Goal: Find specific page/section: Find specific page/section

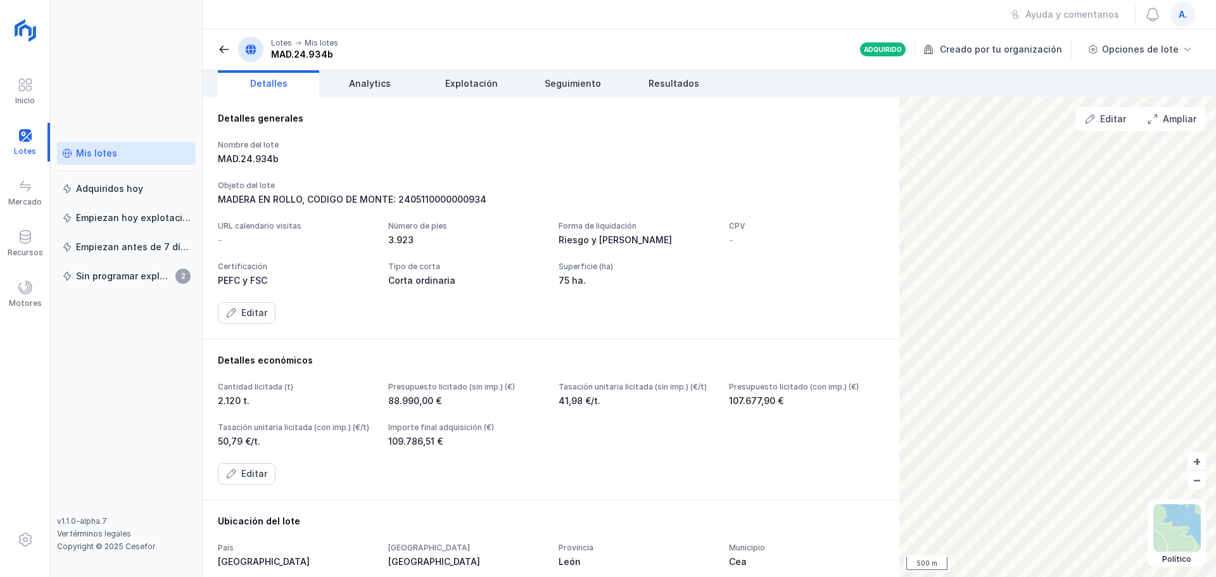
click at [82, 154] on div "Mis lotes" at bounding box center [96, 153] width 41 height 13
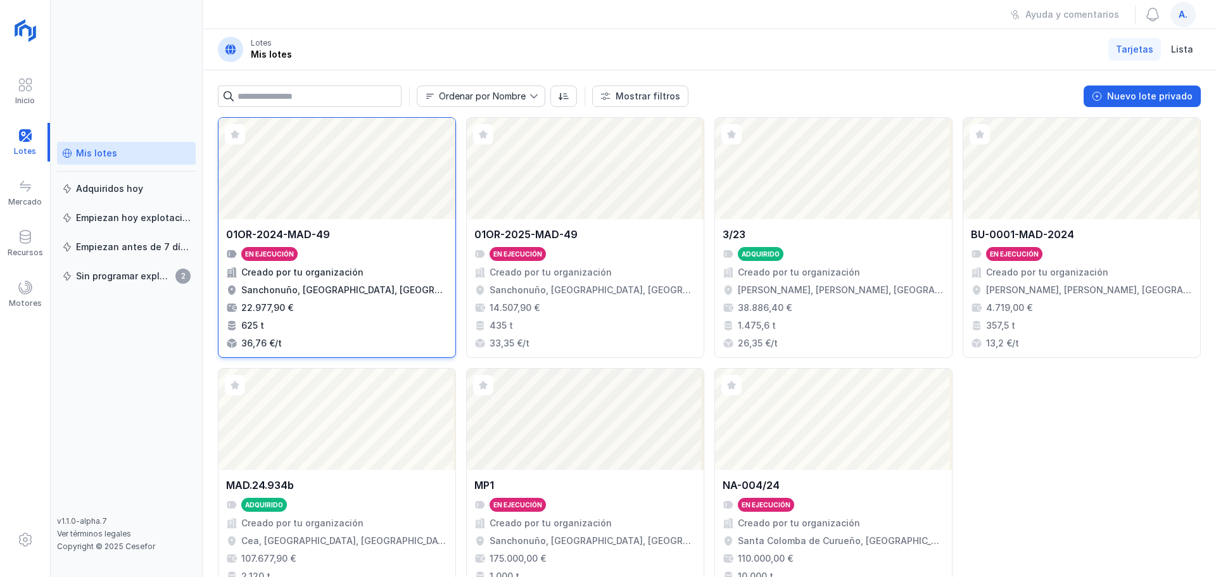
click at [305, 156] on div "Abrir lote" at bounding box center [336, 168] width 237 height 101
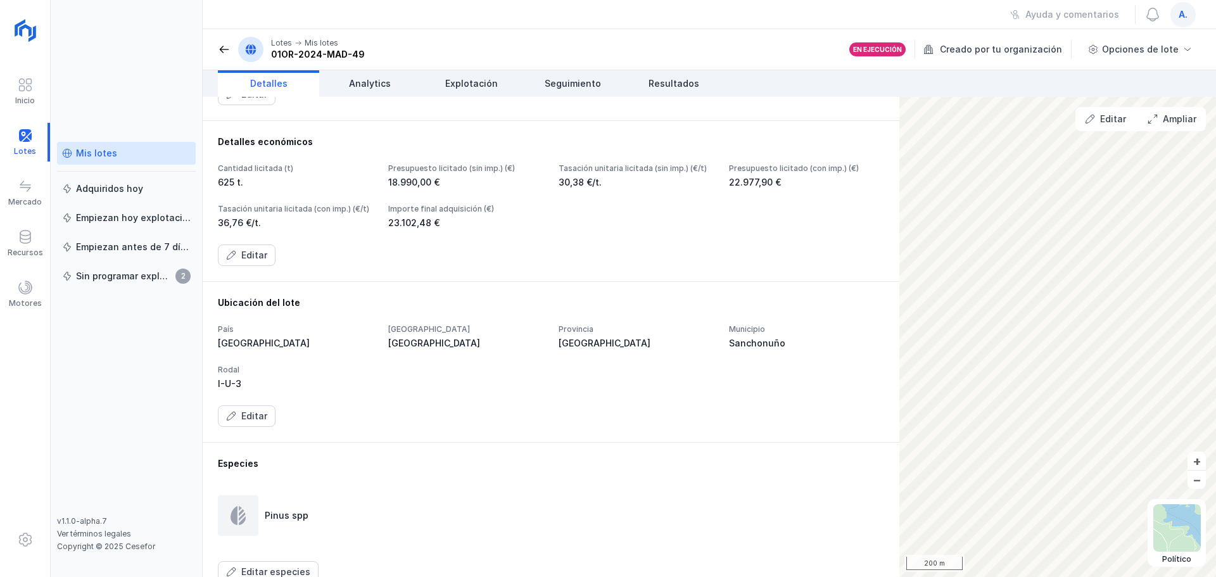
scroll to position [253, 0]
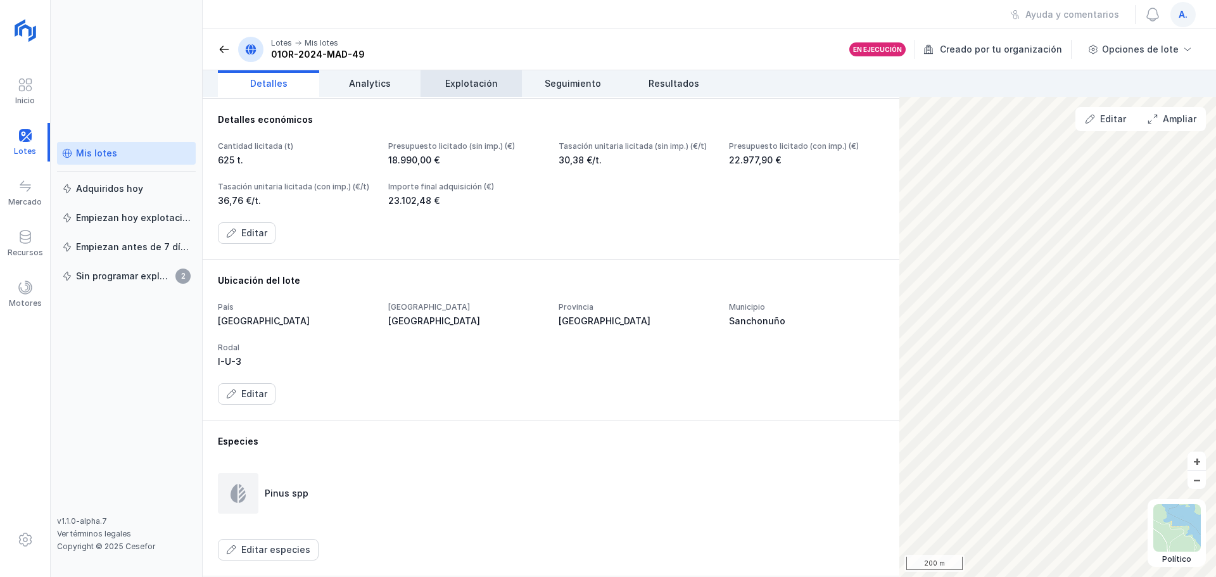
click at [480, 87] on span "Explotación" at bounding box center [471, 83] width 53 height 13
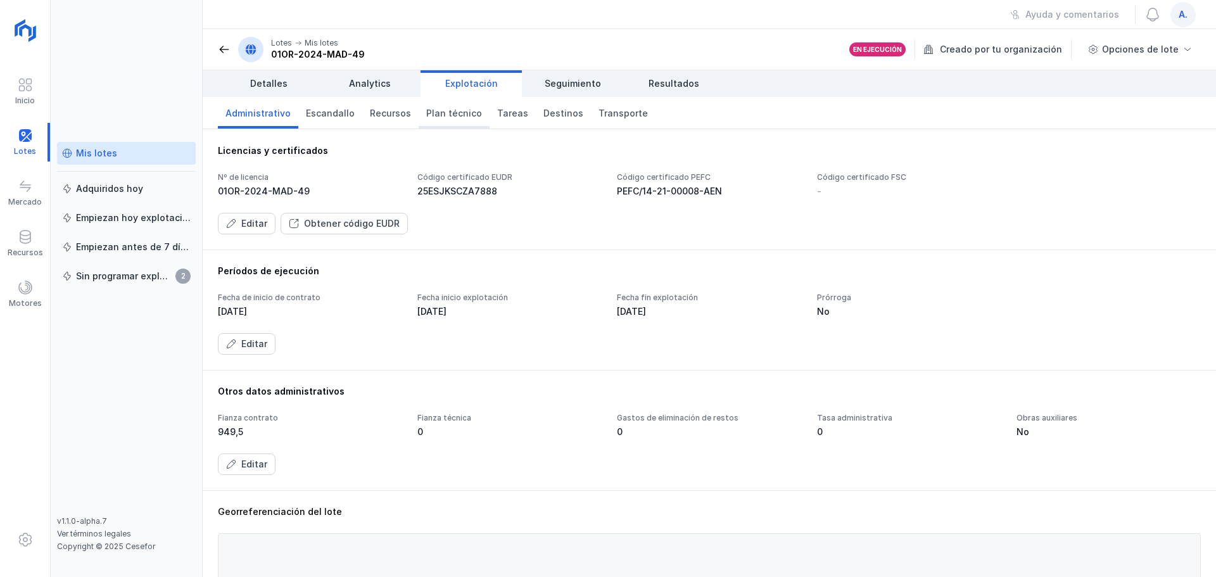
click at [426, 113] on span "Plan técnico" at bounding box center [454, 113] width 56 height 13
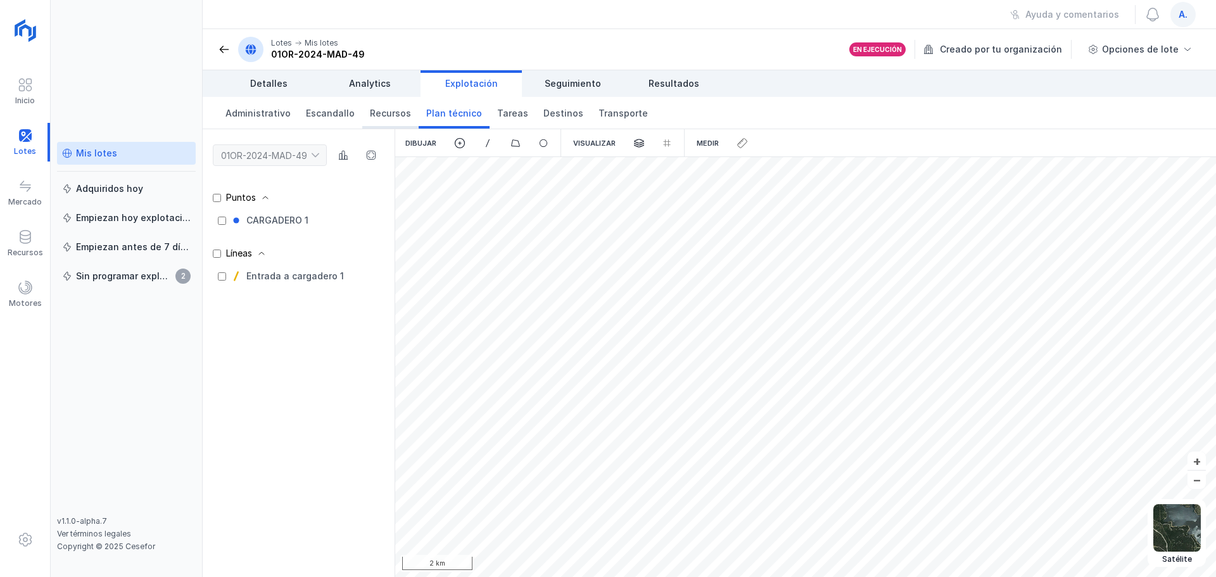
click at [396, 110] on span "Recursos" at bounding box center [390, 113] width 41 height 13
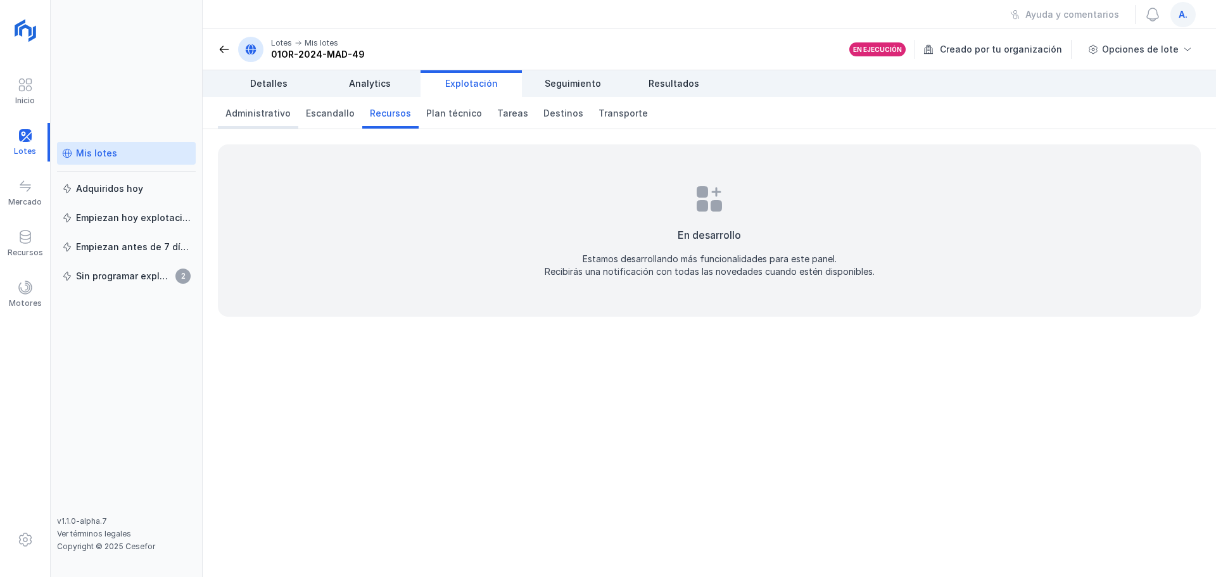
click at [264, 111] on span "Administrativo" at bounding box center [257, 113] width 65 height 13
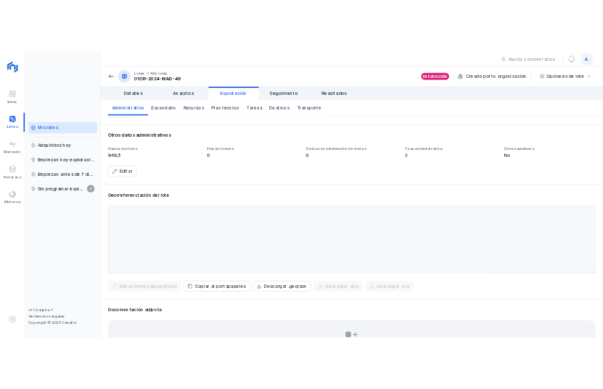
scroll to position [253, 0]
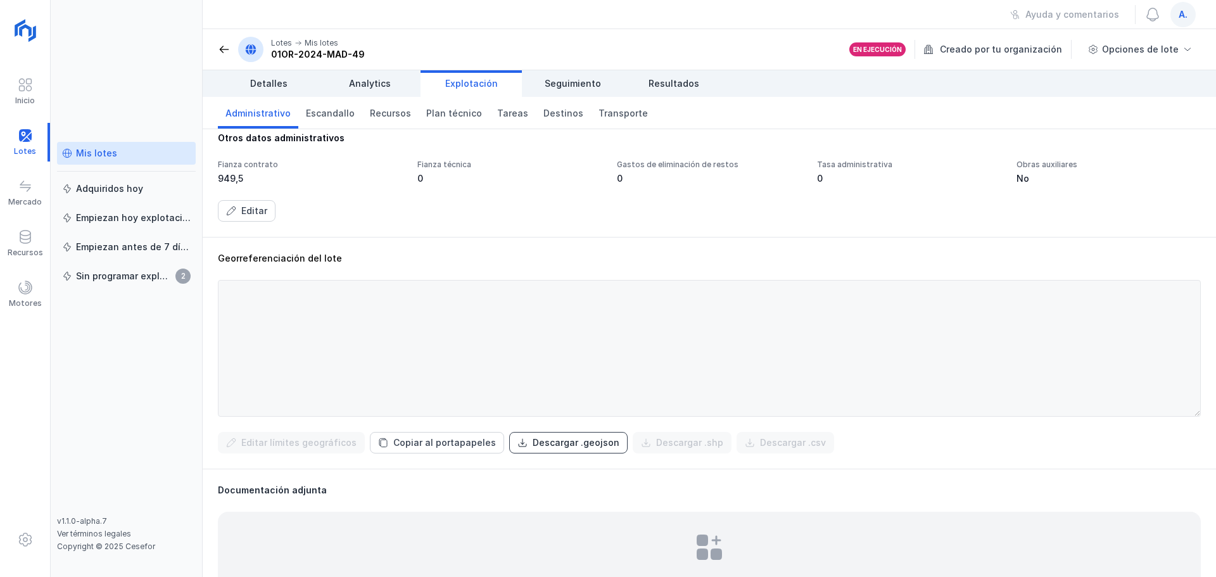
click at [532, 439] on div "Descargar .geojson" at bounding box center [575, 442] width 87 height 13
click at [100, 153] on div "Mis lotes" at bounding box center [96, 153] width 41 height 13
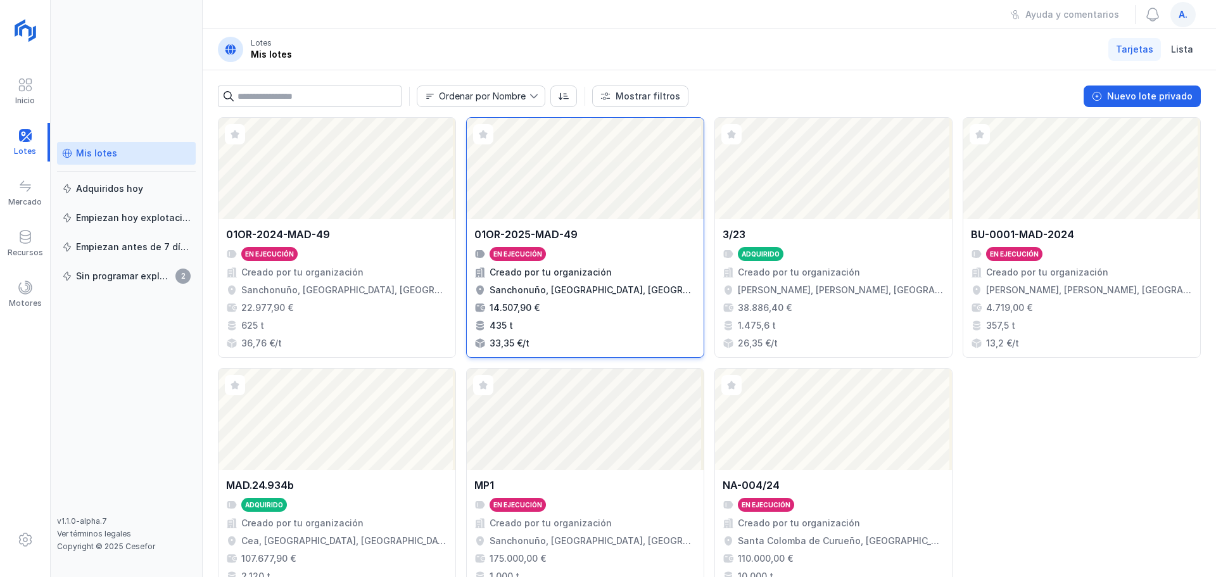
click at [591, 180] on div "Abrir lote" at bounding box center [585, 168] width 237 height 101
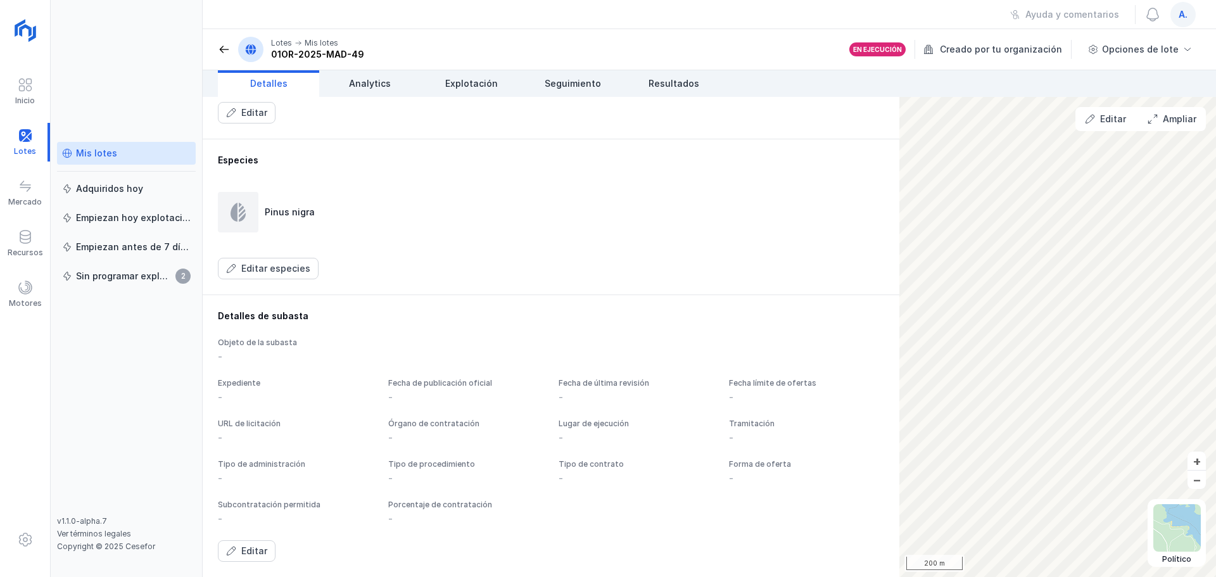
scroll to position [362, 0]
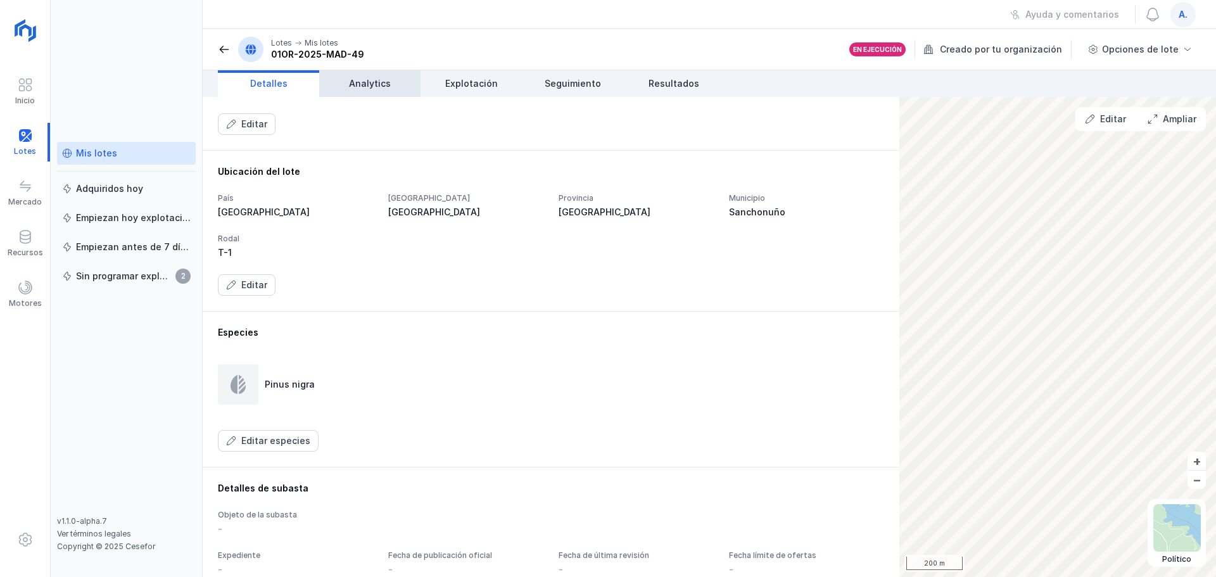
click at [355, 91] on link "Analytics" at bounding box center [369, 83] width 101 height 27
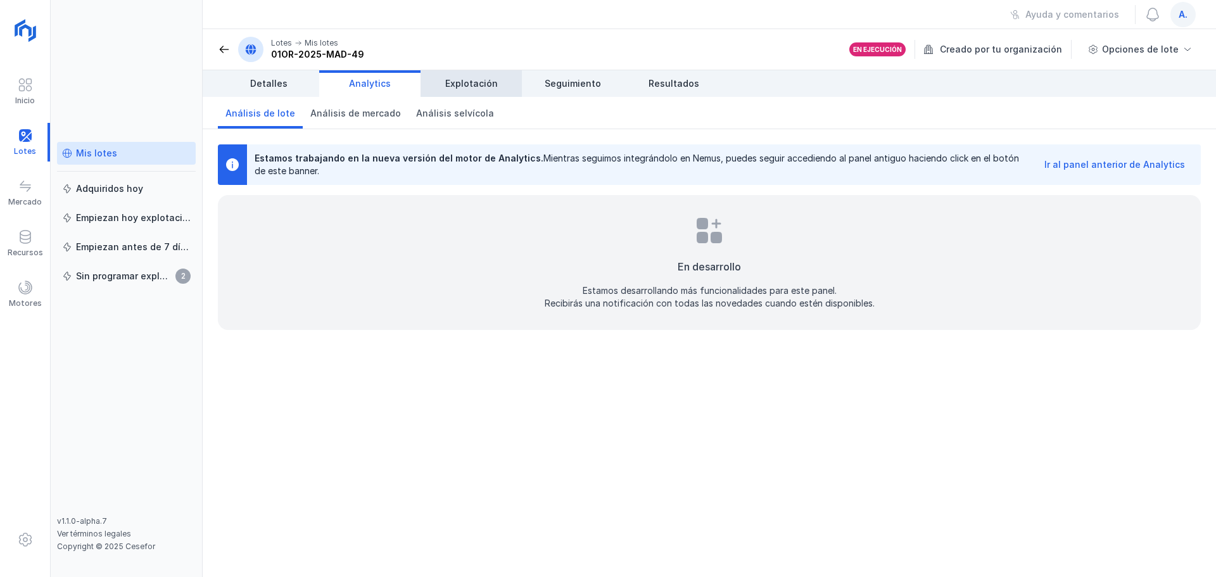
click at [451, 81] on span "Explotación" at bounding box center [471, 83] width 53 height 13
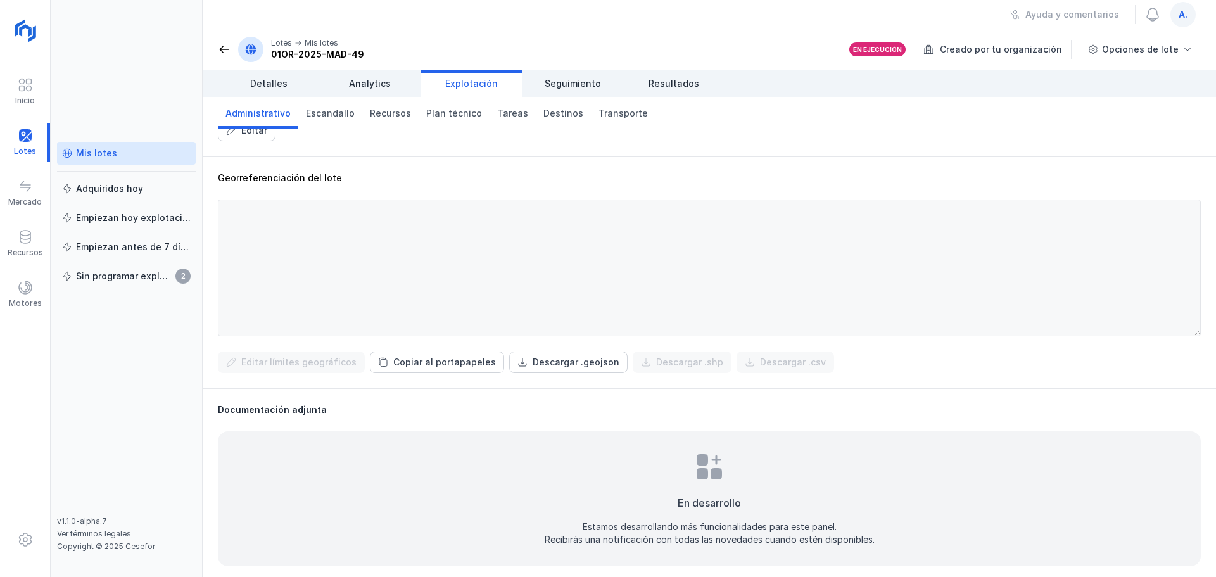
scroll to position [338, 0]
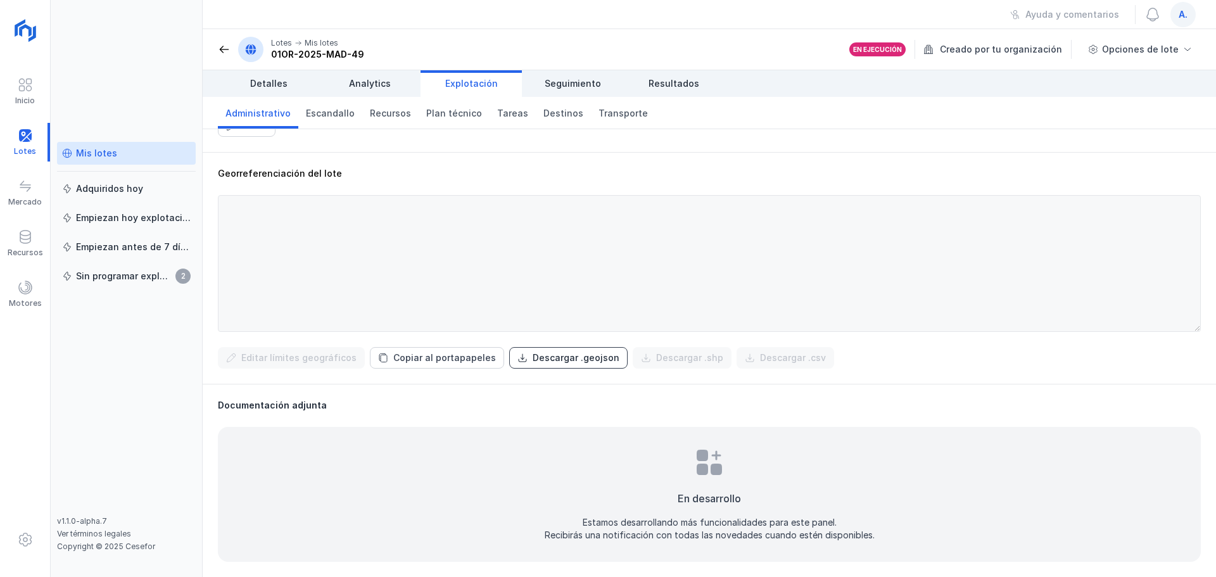
click at [588, 366] on button "Descargar .geojson" at bounding box center [568, 358] width 118 height 22
click at [107, 151] on div "Mis lotes" at bounding box center [96, 153] width 41 height 13
